Goal: Find specific page/section: Find specific page/section

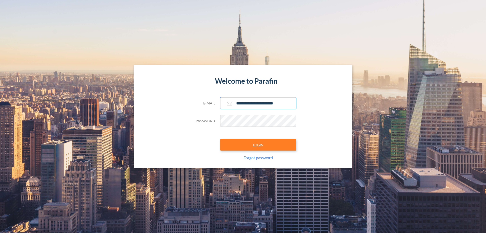
type input "**********"
click at [258, 144] on button "LOGIN" at bounding box center [258, 145] width 76 height 12
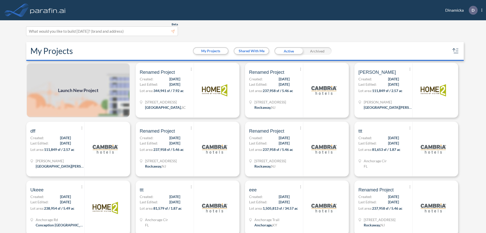
scroll to position [1, 0]
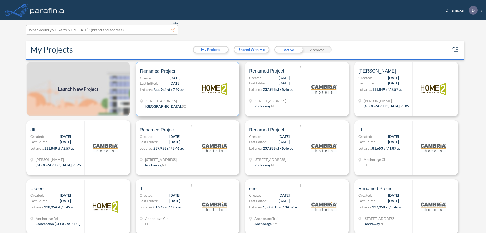
click at [186, 89] on p "Lot area: 344,941 sf / 7.92 ac" at bounding box center [167, 90] width 54 height 7
